Goal: Use online tool/utility

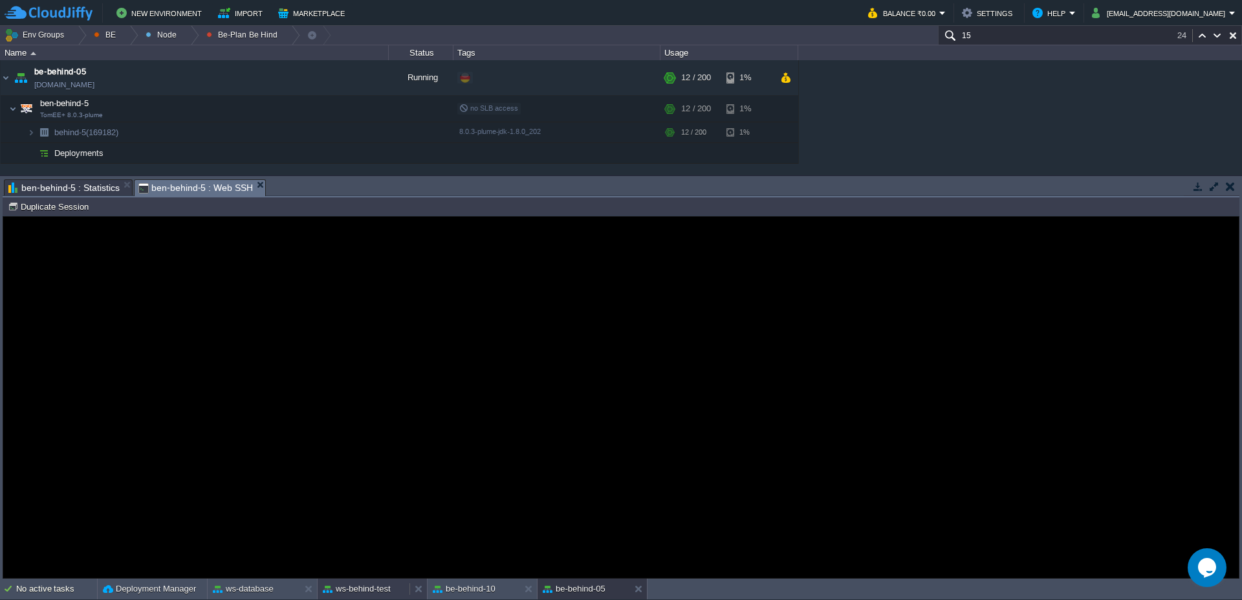
click at [389, 585] on button "ws-behind-test" at bounding box center [357, 588] width 68 height 13
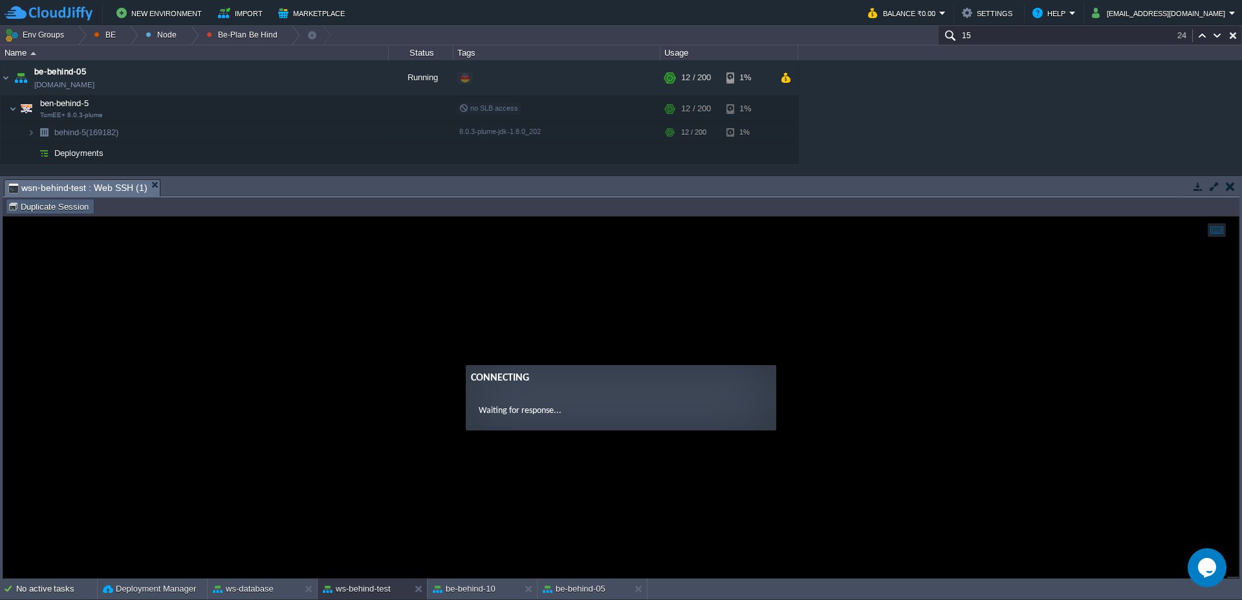
click at [56, 211] on button "Duplicate Session" at bounding box center [50, 207] width 85 height 12
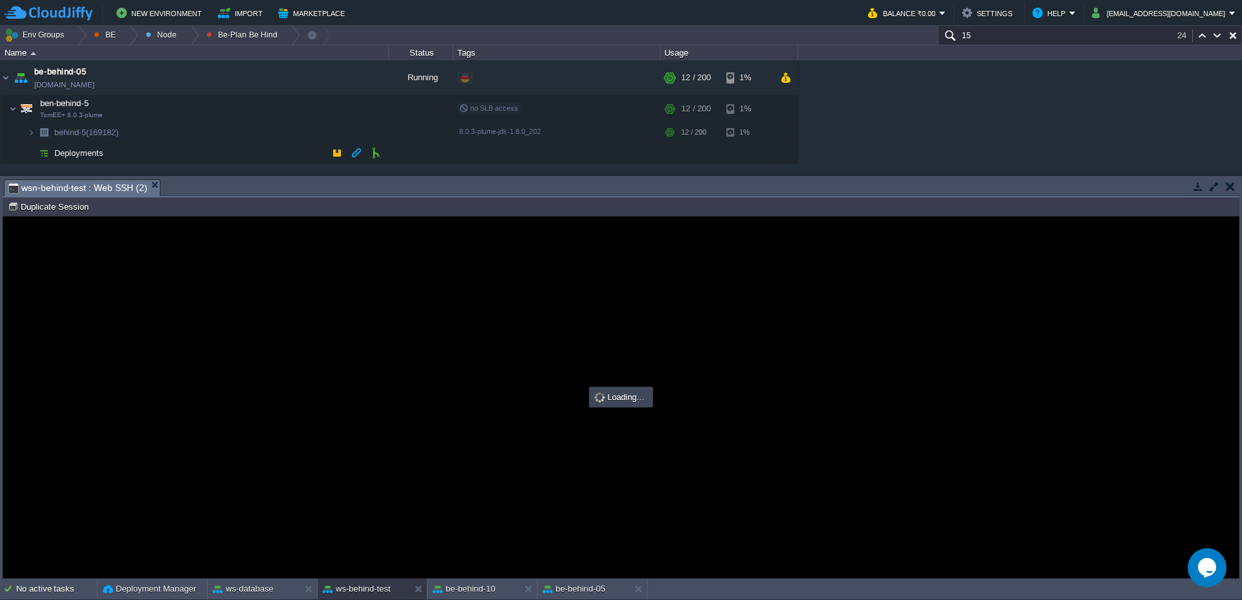
type input "#000000"
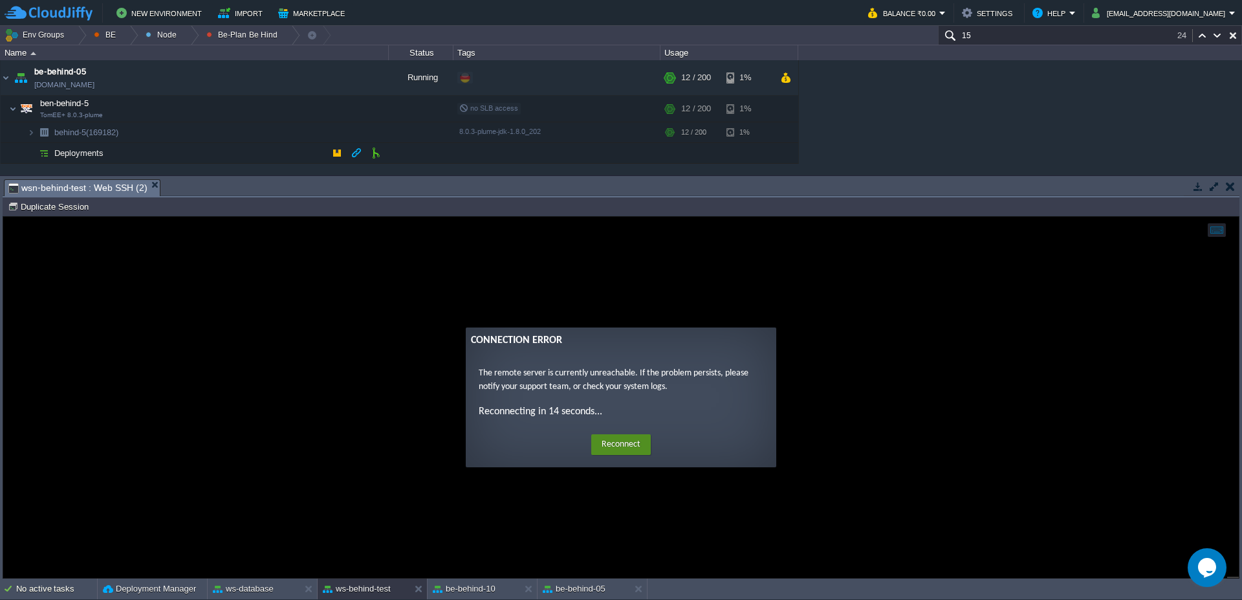
click at [624, 441] on button "Reconnect" at bounding box center [621, 444] width 60 height 21
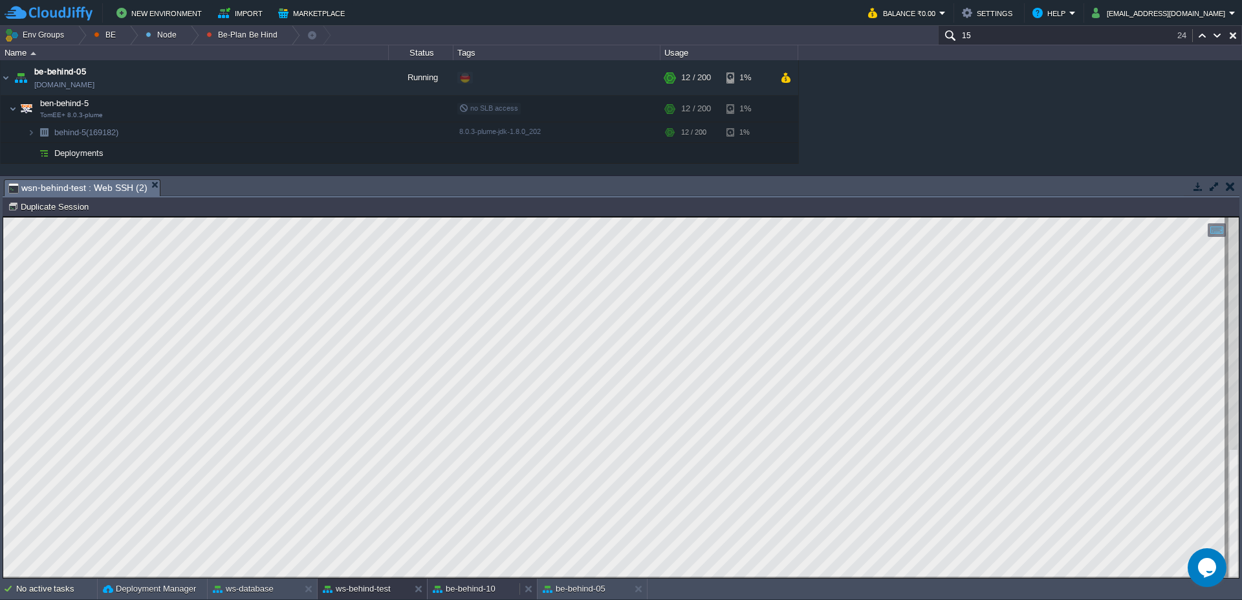
click at [509, 593] on div "be-behind-10" at bounding box center [474, 589] width 92 height 21
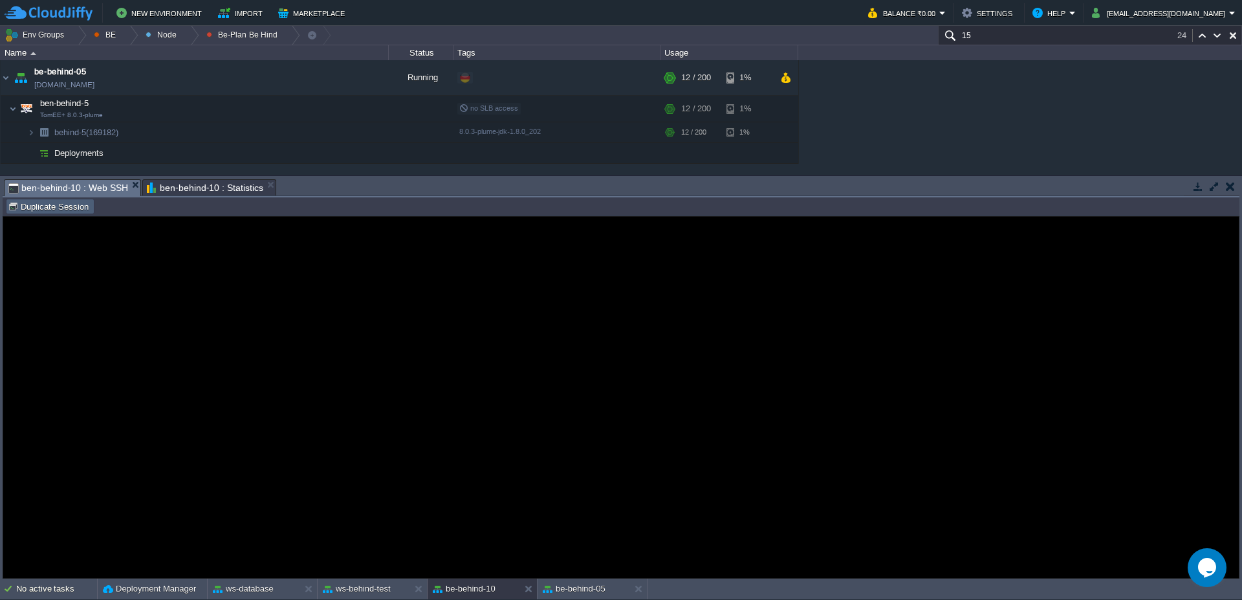
click at [50, 201] on button "Duplicate Session" at bounding box center [50, 207] width 85 height 12
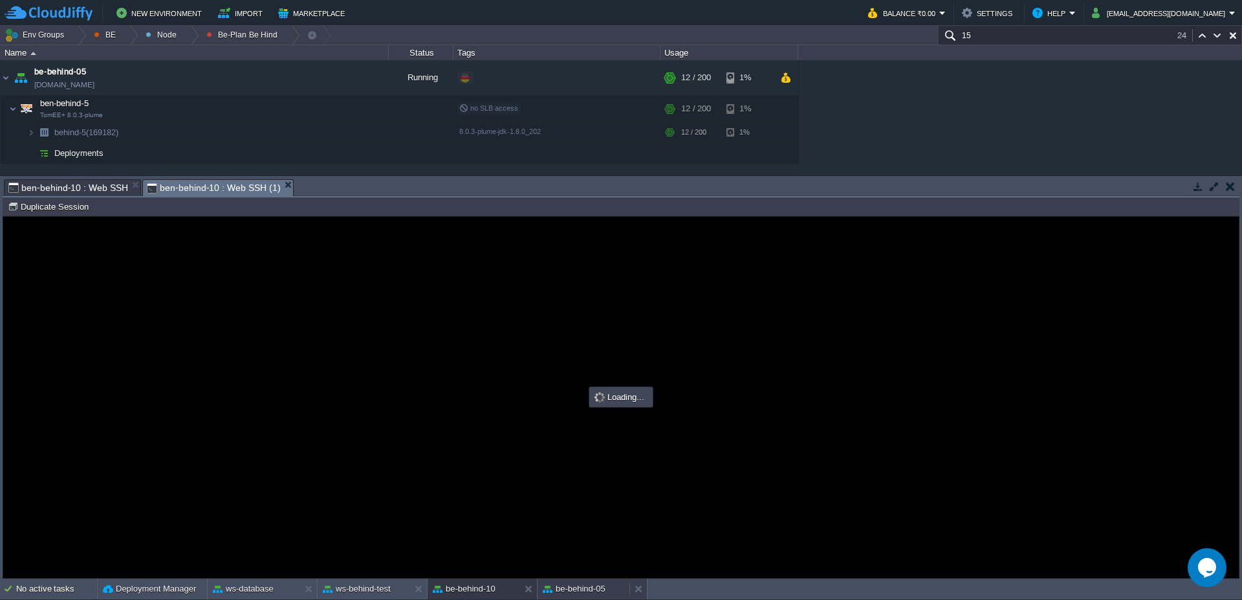
type input "#000000"
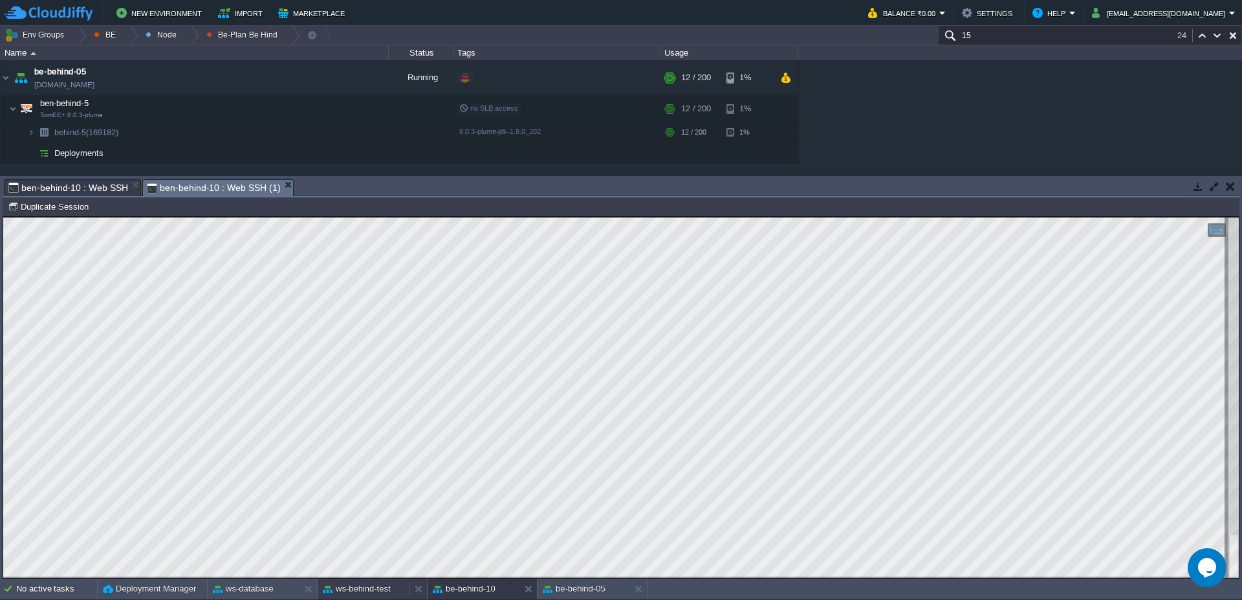
click at [367, 590] on button "ws-behind-test" at bounding box center [357, 588] width 68 height 13
click at [472, 588] on button "be-behind-10" at bounding box center [464, 588] width 63 height 13
click at [129, 32] on div at bounding box center [129, 35] width 17 height 19
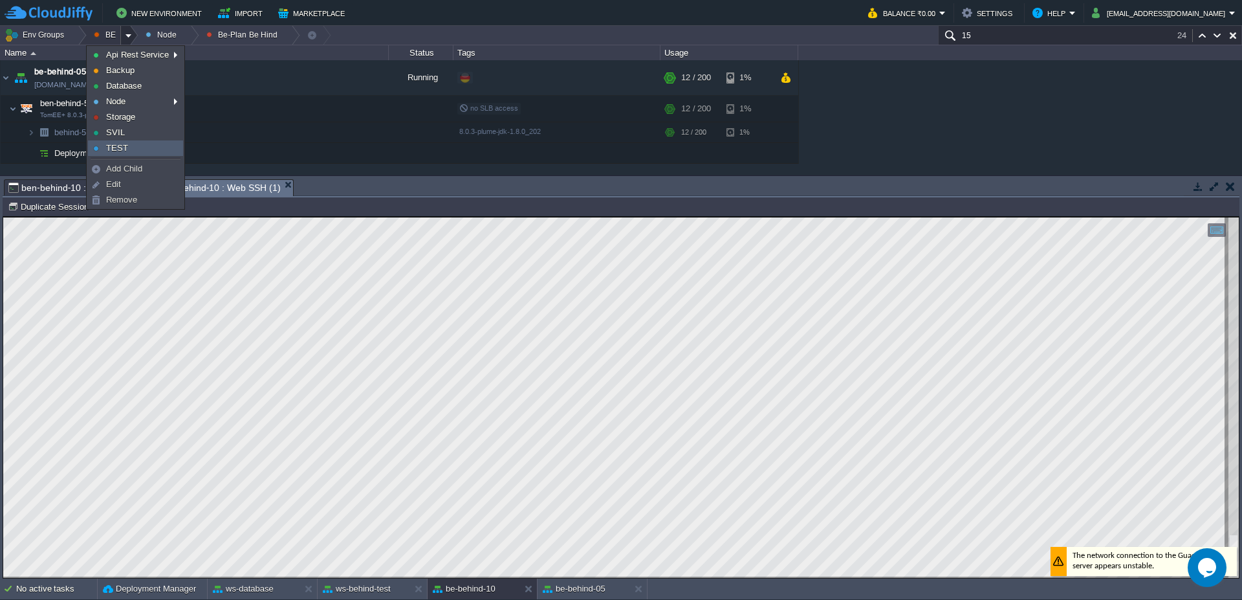
click at [133, 147] on link "TEST" at bounding box center [136, 148] width 94 height 14
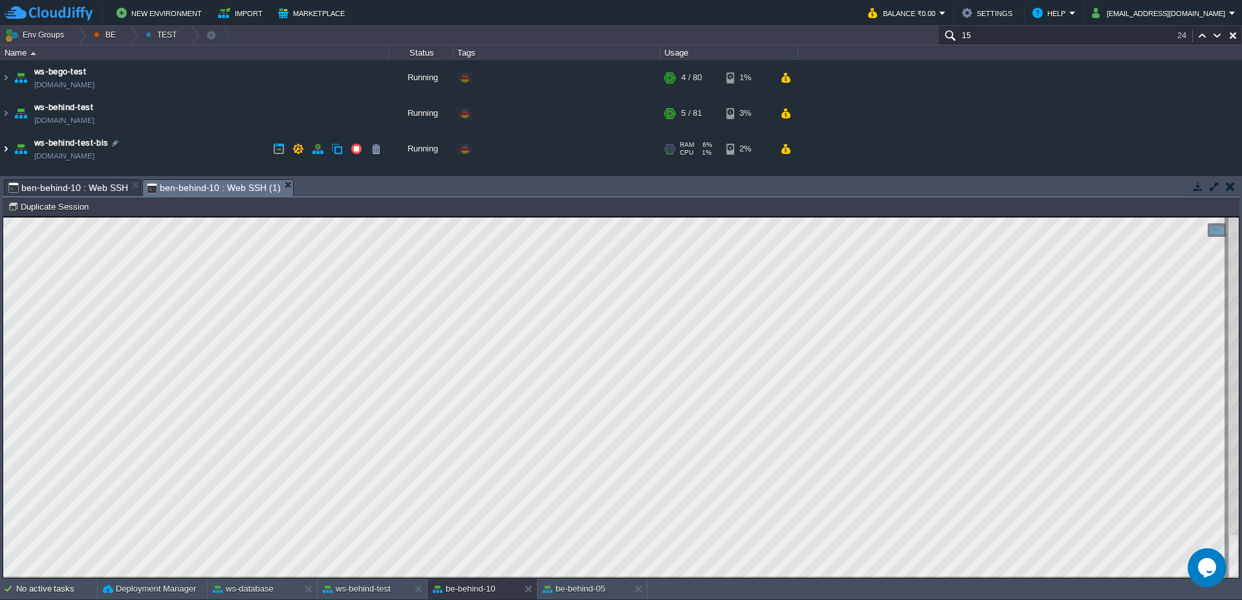
click at [8, 152] on img at bounding box center [6, 148] width 10 height 35
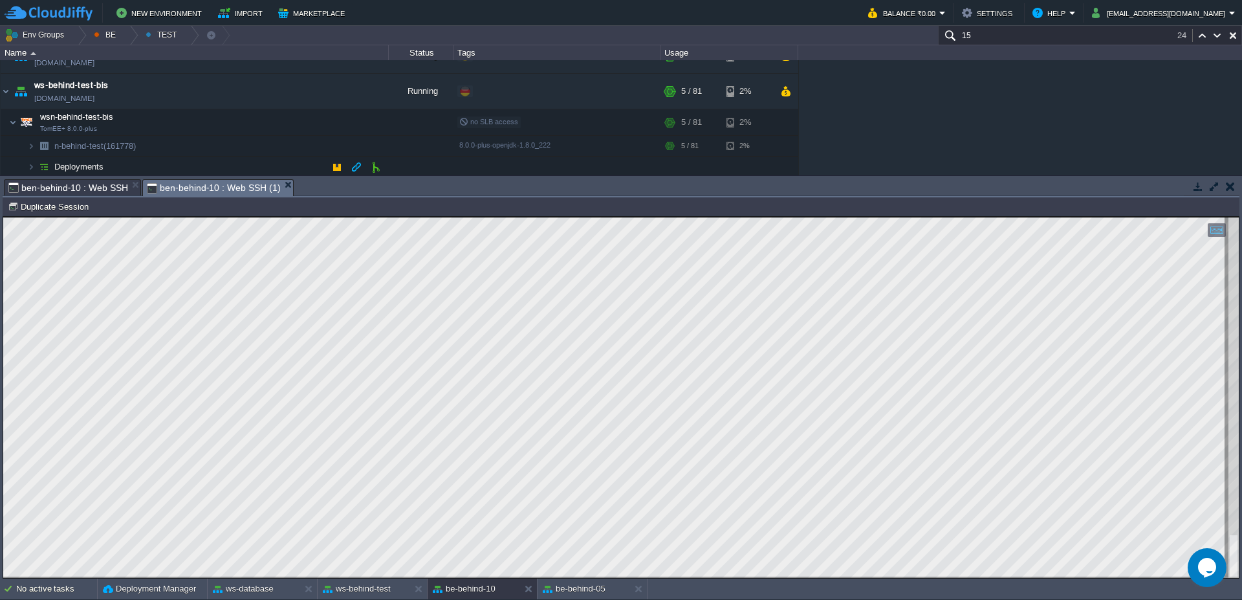
scroll to position [60, 0]
click at [331, 122] on button "button" at bounding box center [331, 121] width 12 height 12
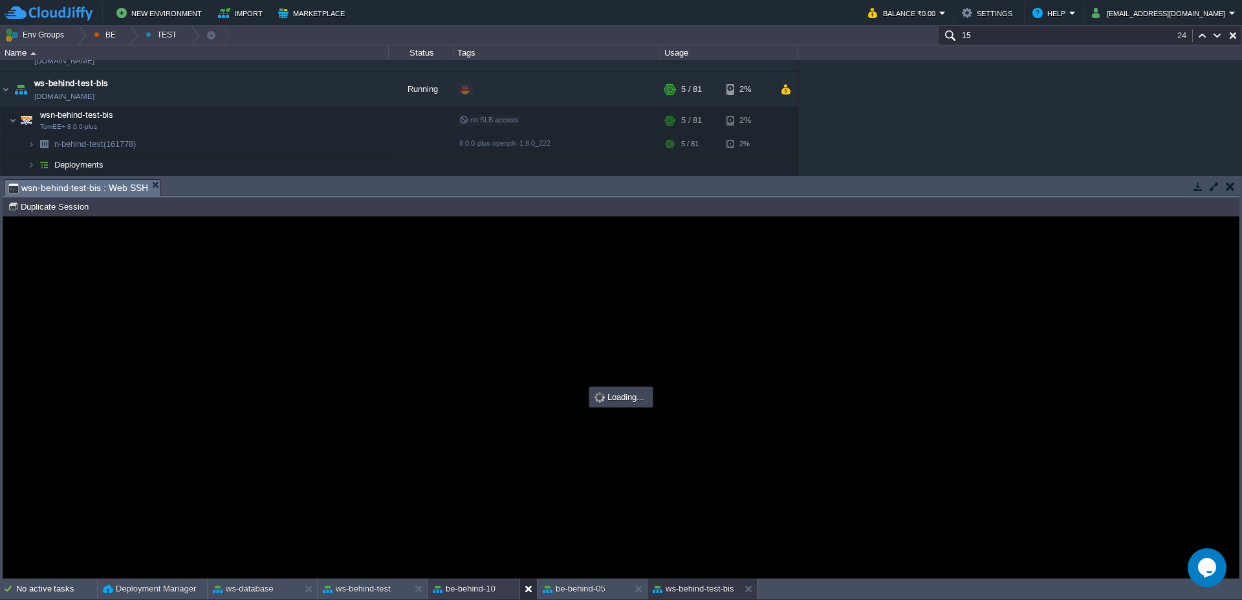
scroll to position [0, 0]
type input "#000000"
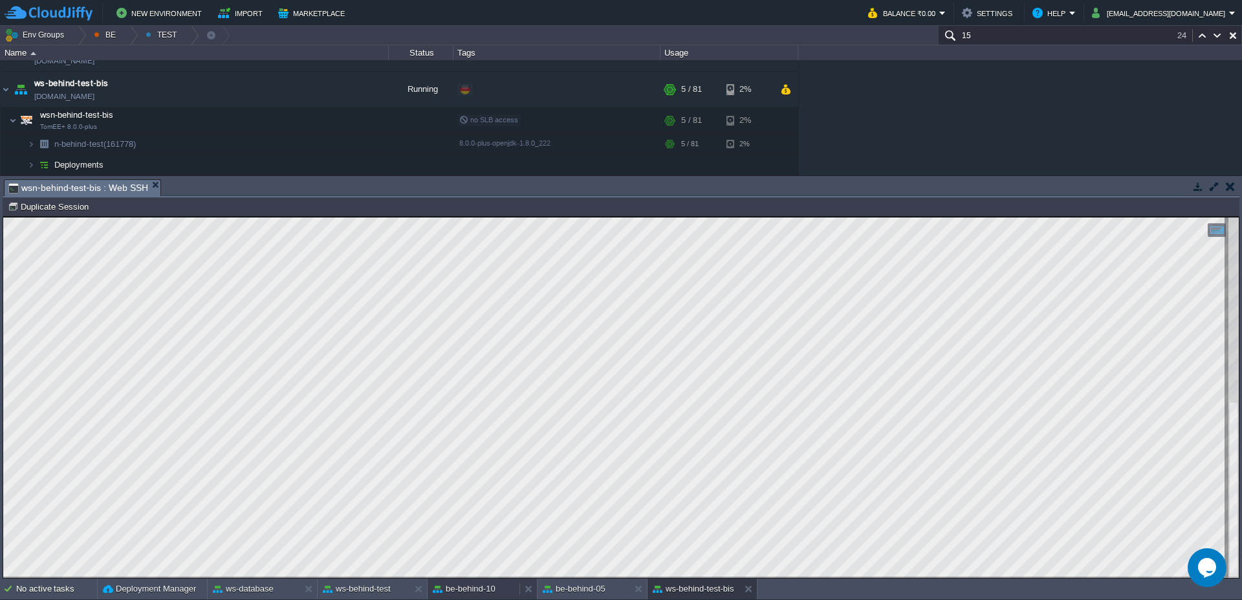
click at [451, 588] on button "be-behind-10" at bounding box center [464, 588] width 63 height 13
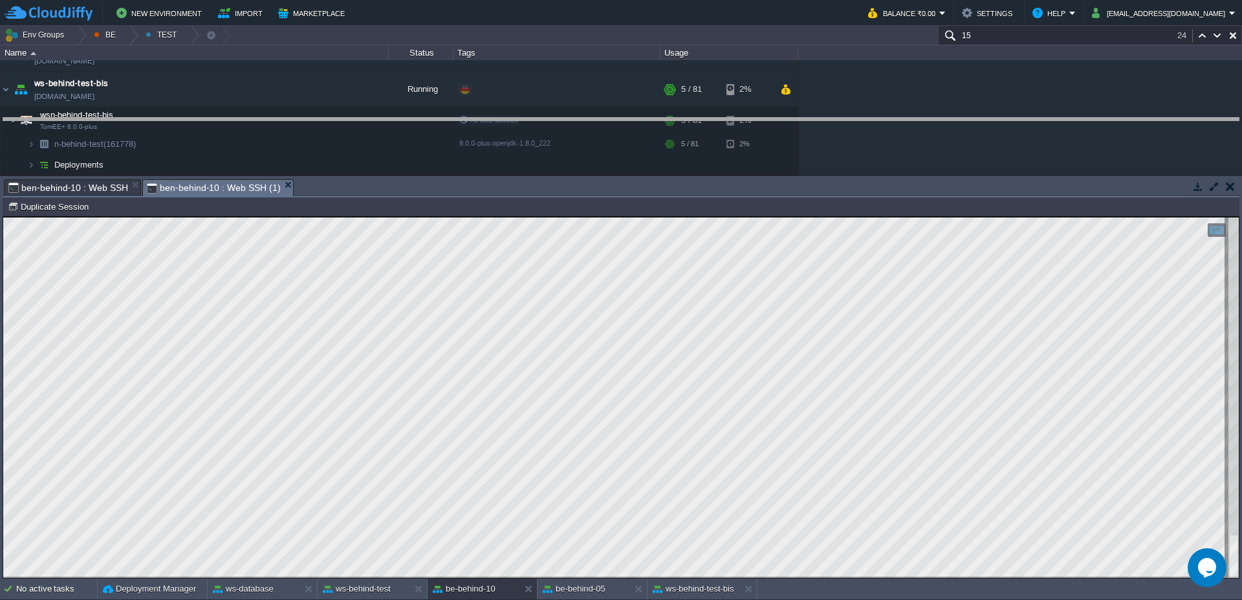
drag, startPoint x: 504, startPoint y: 188, endPoint x: 503, endPoint y: 120, distance: 68.6
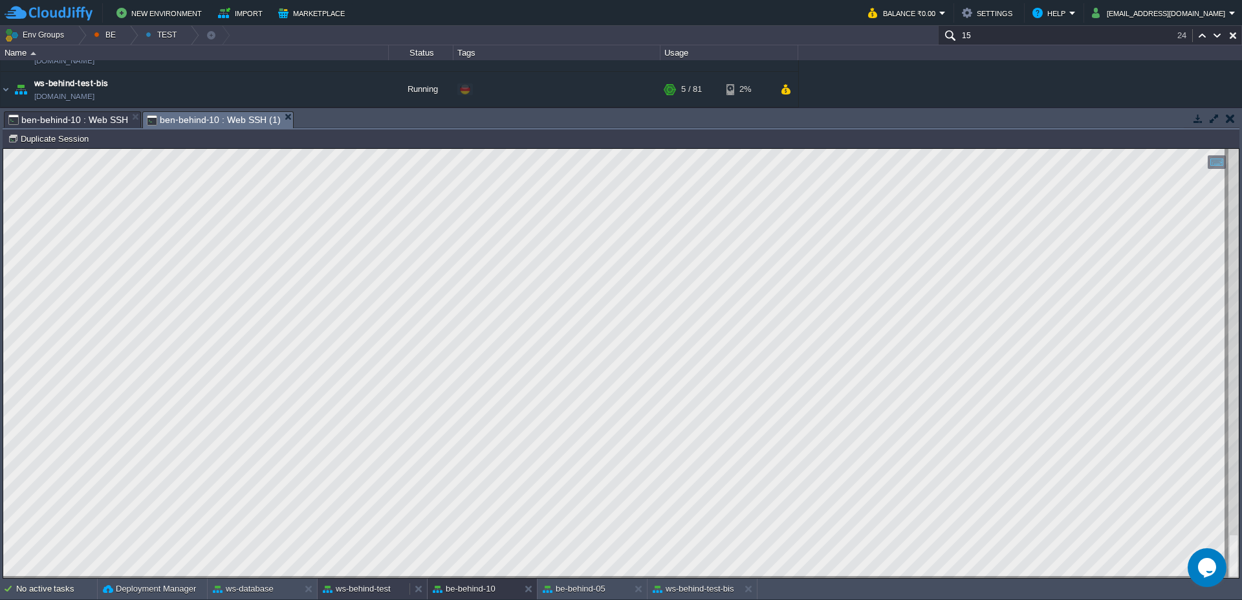
click at [368, 595] on button "ws-behind-test" at bounding box center [357, 588] width 68 height 13
type textarea "MGNodeFxmlWithEle<CONTROLLER, OBJ_ROW>"
click at [364, 589] on button "ws-behind-test" at bounding box center [357, 588] width 68 height 13
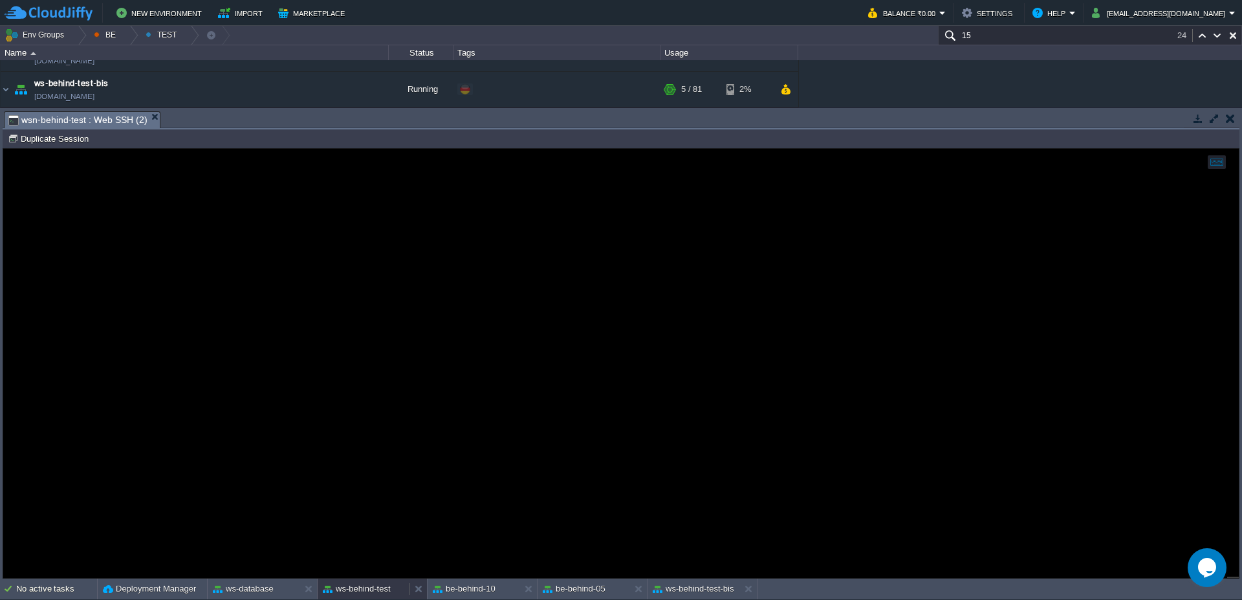
scroll to position [0, 0]
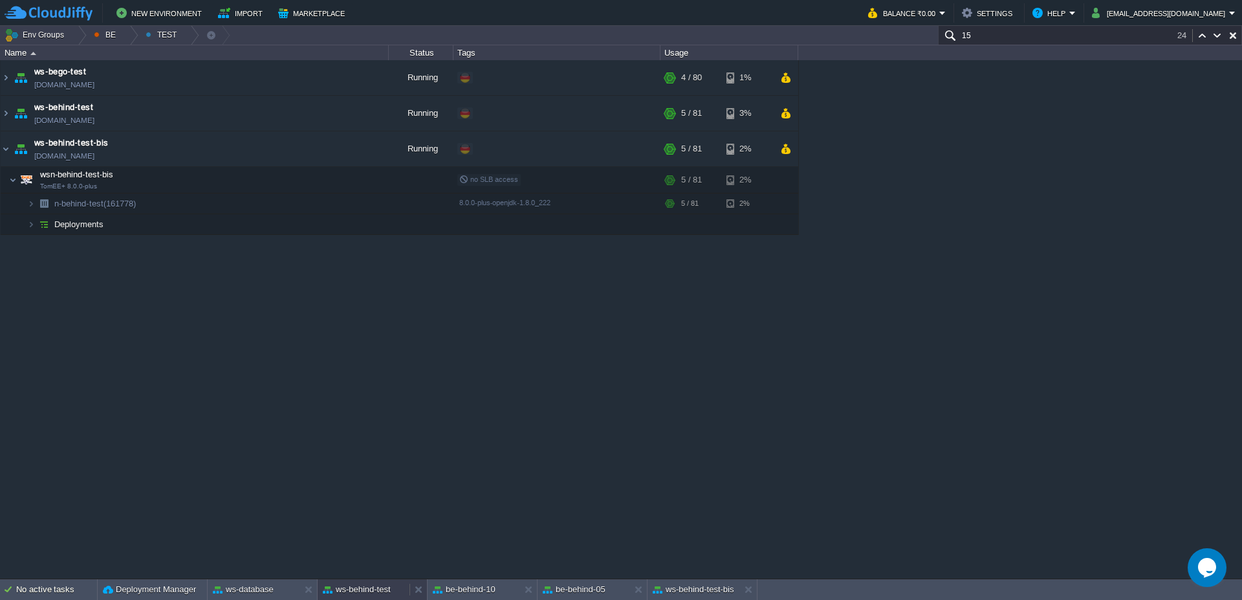
click at [364, 590] on button "ws-behind-test" at bounding box center [357, 589] width 68 height 13
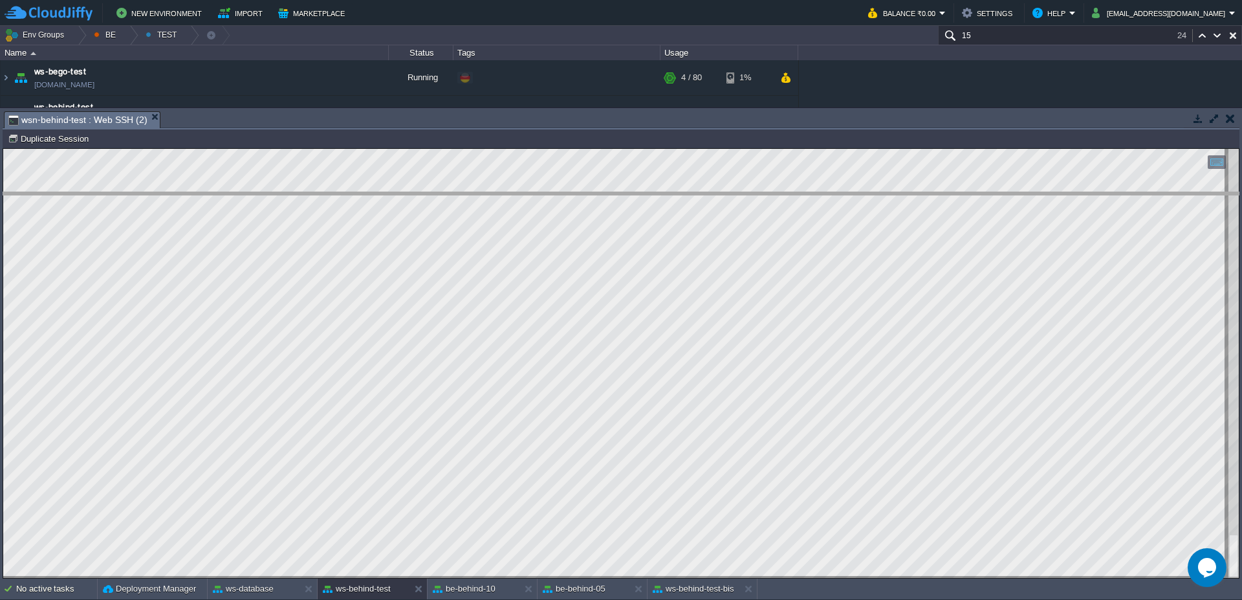
drag, startPoint x: 381, startPoint y: 122, endPoint x: 382, endPoint y: 213, distance: 90.6
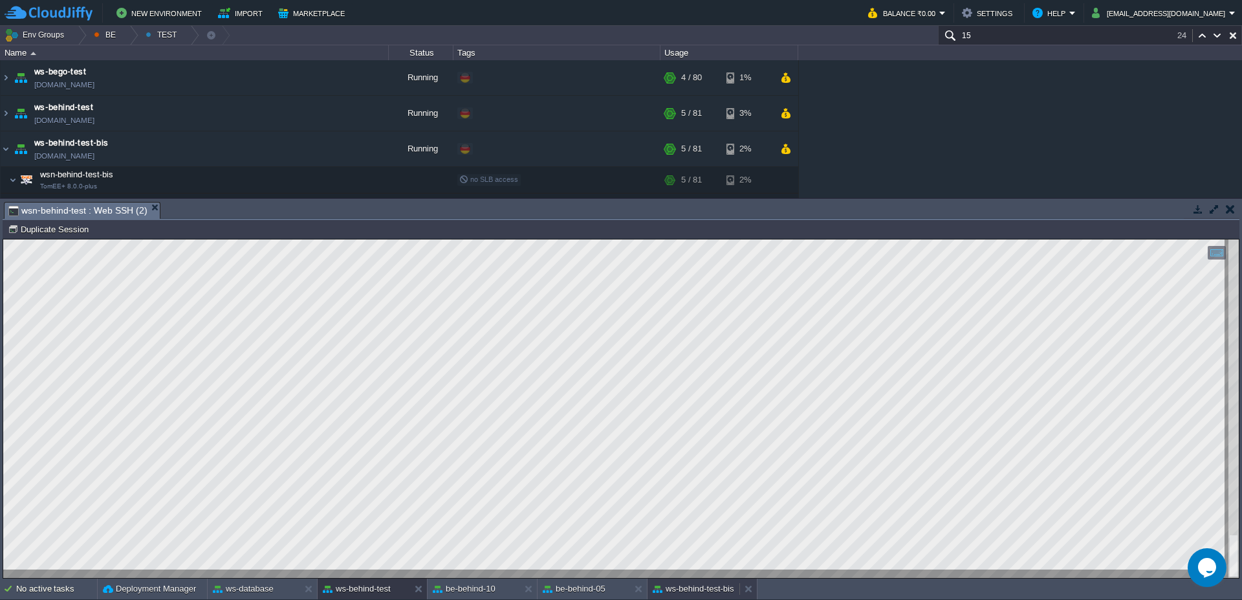
click at [710, 597] on div "ws-behind-test-bis" at bounding box center [694, 589] width 92 height 21
click at [381, 591] on button "ws-behind-test" at bounding box center [357, 588] width 68 height 13
